Goal: Task Accomplishment & Management: Use online tool/utility

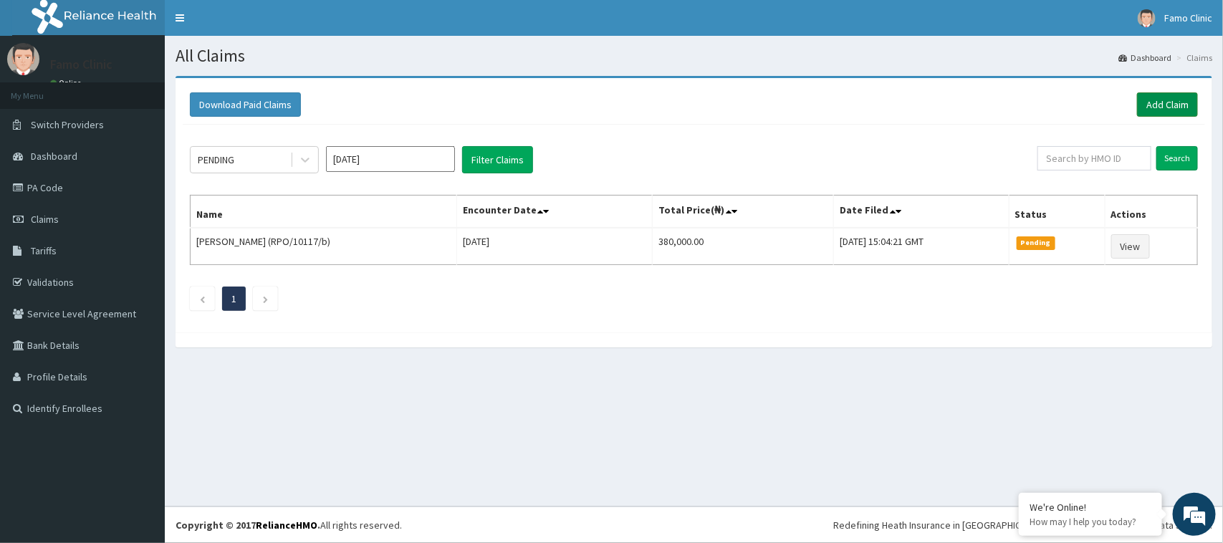
click at [1167, 106] on link "Add Claim" at bounding box center [1167, 104] width 61 height 24
